Goal: Download file/media

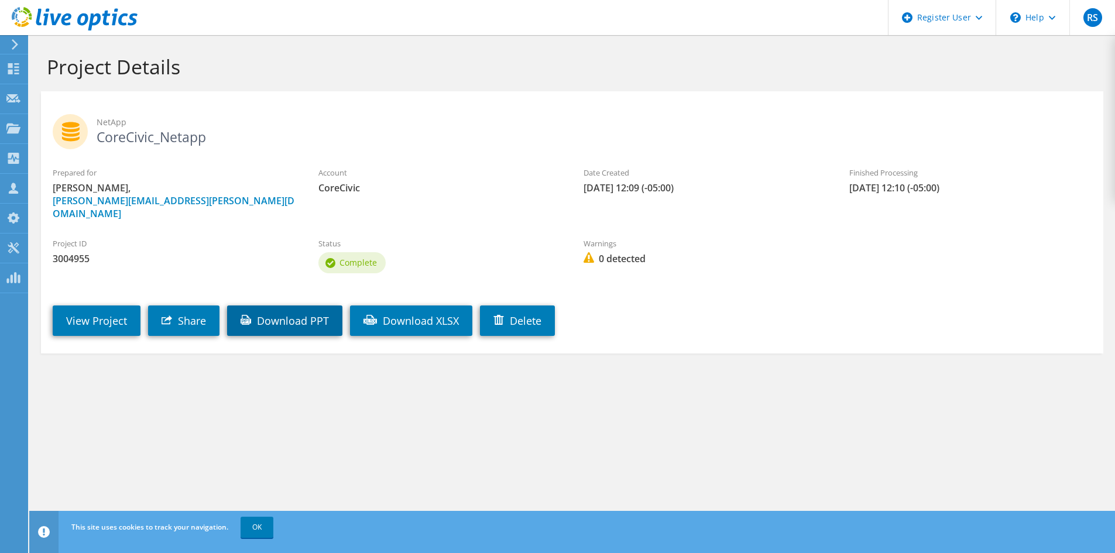
click at [304, 310] on link "Download PPT" at bounding box center [284, 321] width 115 height 30
